Goal: Transaction & Acquisition: Obtain resource

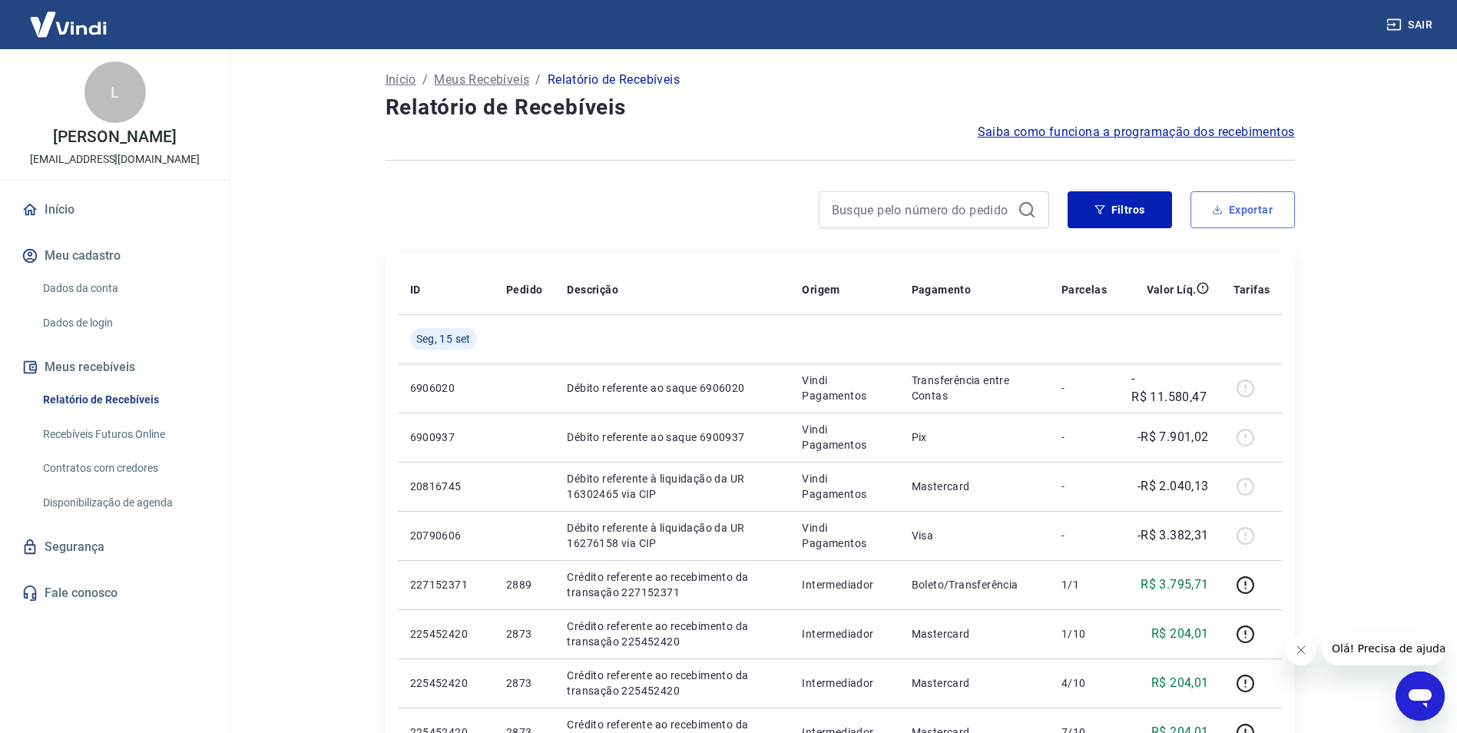
click at [1214, 209] on icon "button" at bounding box center [1217, 209] width 11 height 11
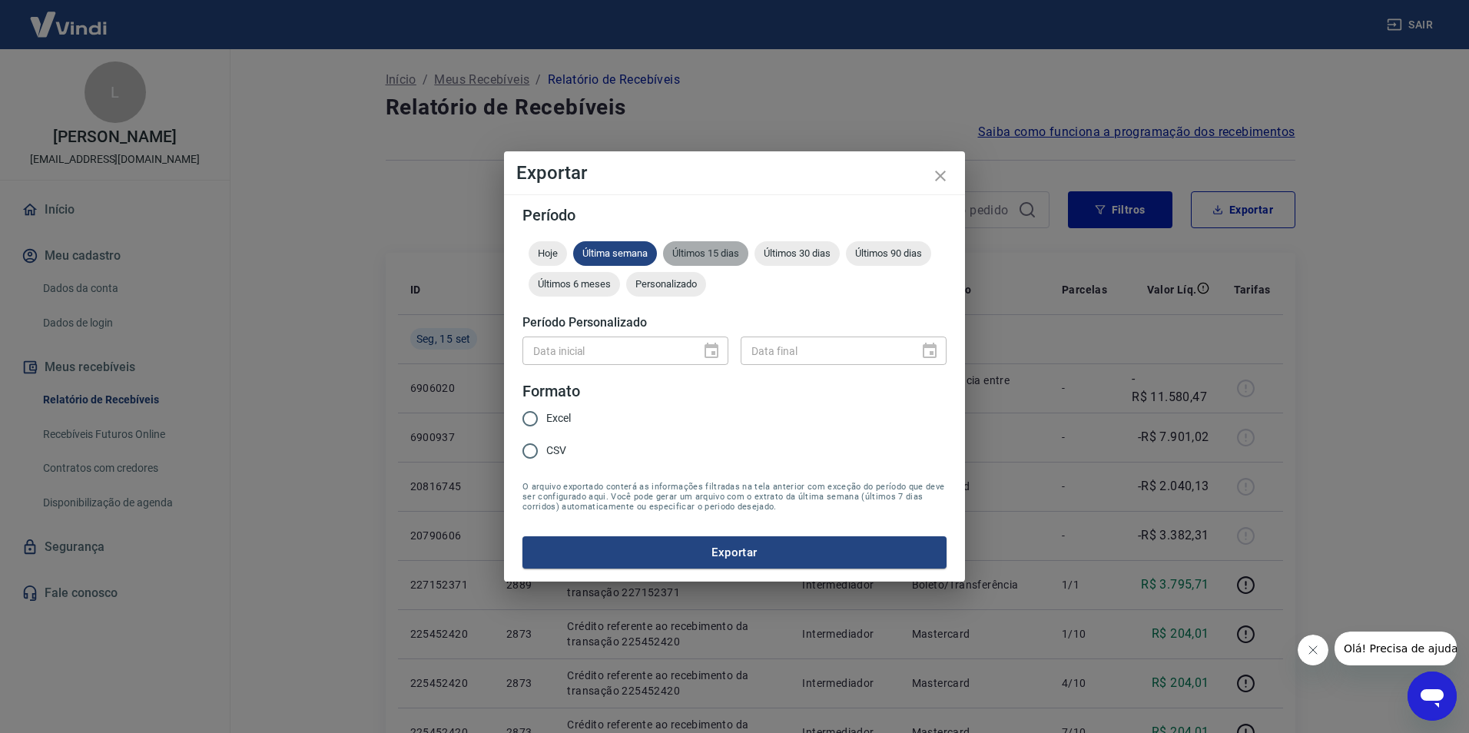
click at [725, 254] on span "Últimos 15 dias" at bounding box center [705, 253] width 85 height 12
click at [549, 419] on span "Excel" at bounding box center [558, 418] width 25 height 16
click at [546, 419] on input "Excel" at bounding box center [530, 418] width 32 height 32
radio input "true"
click at [662, 544] on button "Exportar" at bounding box center [734, 552] width 424 height 32
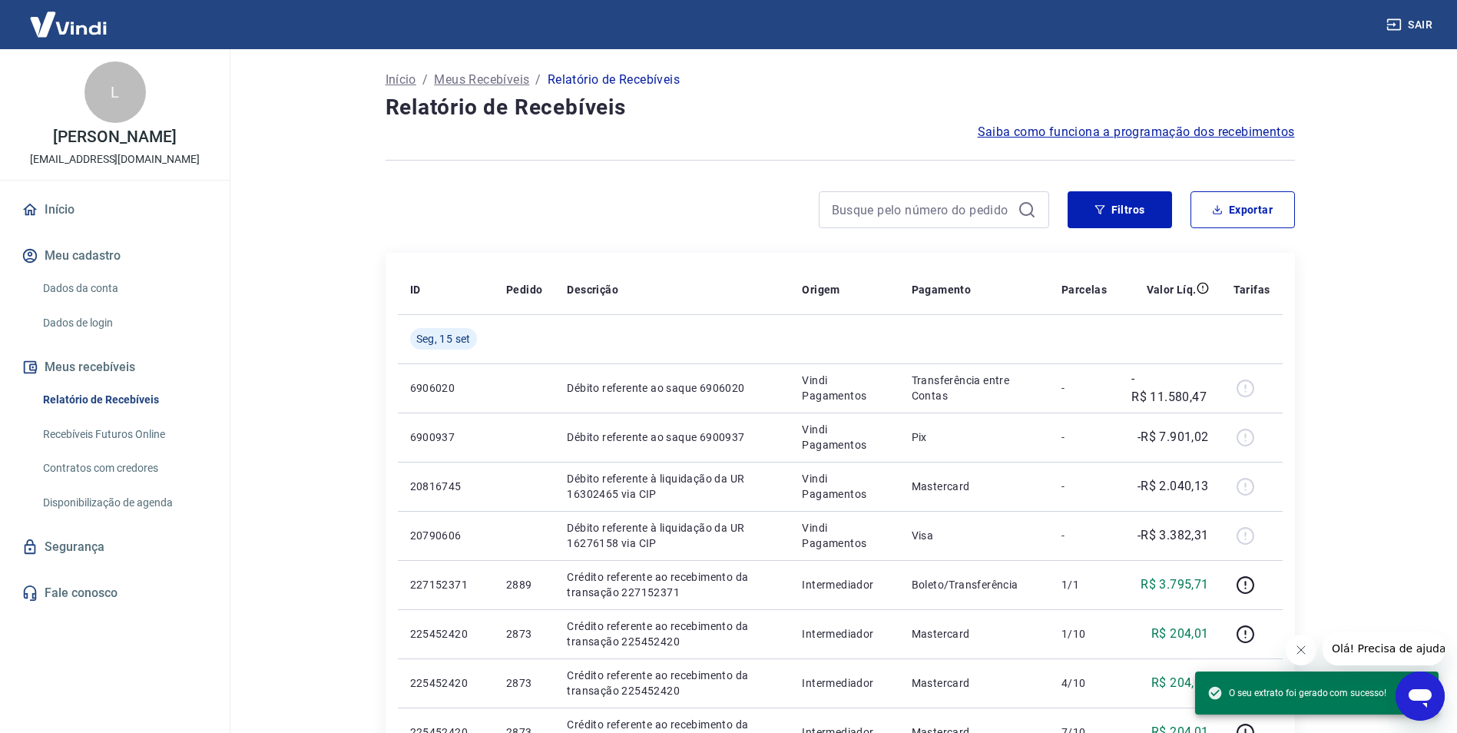
click at [1388, 263] on main "Início / Meus Recebíveis / Relatório de Recebíveis Relatório de Recebíveis Saib…" at bounding box center [840, 391] width 1234 height 684
